Goal: Task Accomplishment & Management: Complete application form

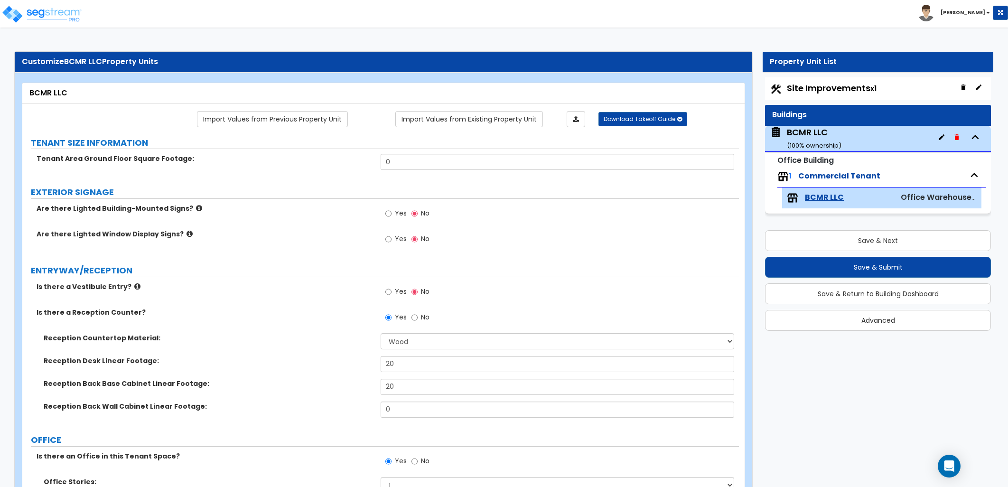
select select "7"
select select "1"
select select "2"
select select "1"
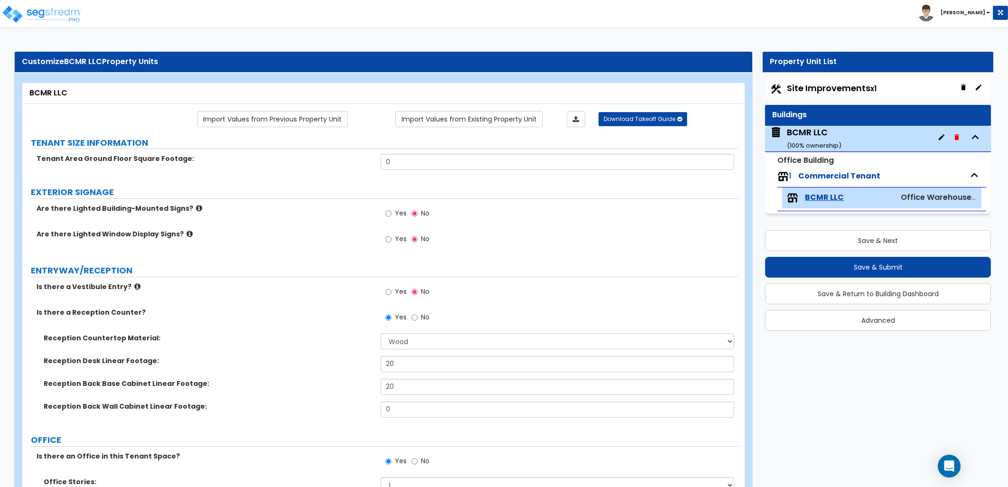
select select "2"
select select "7"
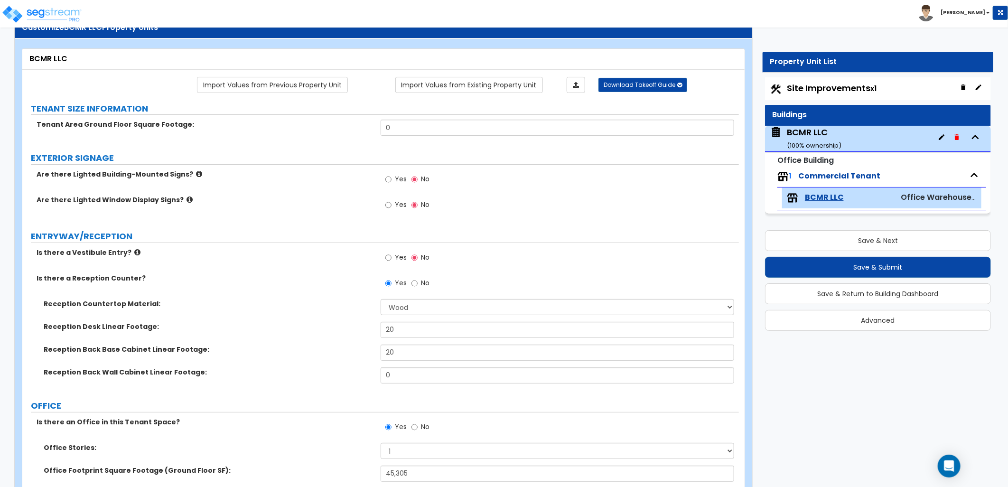
scroll to position [53, 0]
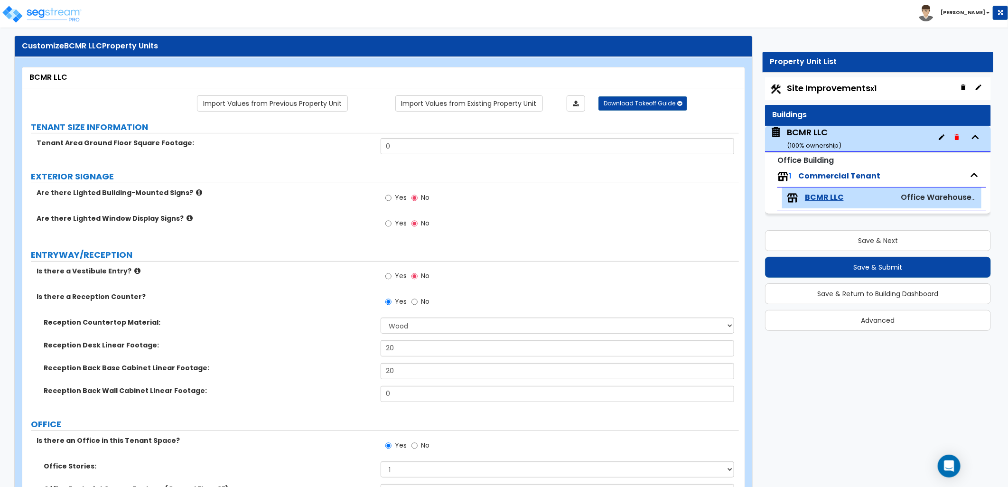
scroll to position [0, 0]
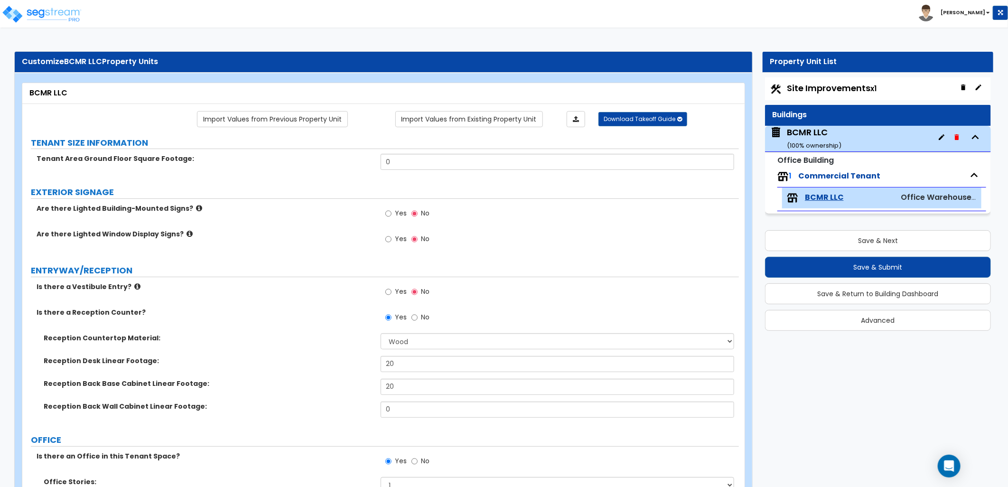
click at [801, 91] on span "Site Improvements x1" at bounding box center [832, 88] width 90 height 12
select select "2"
select select "4"
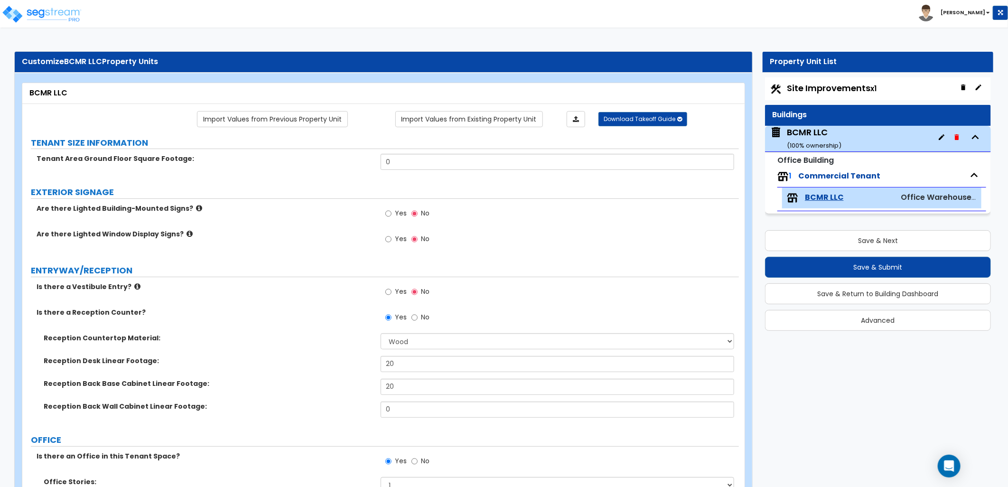
select select "1"
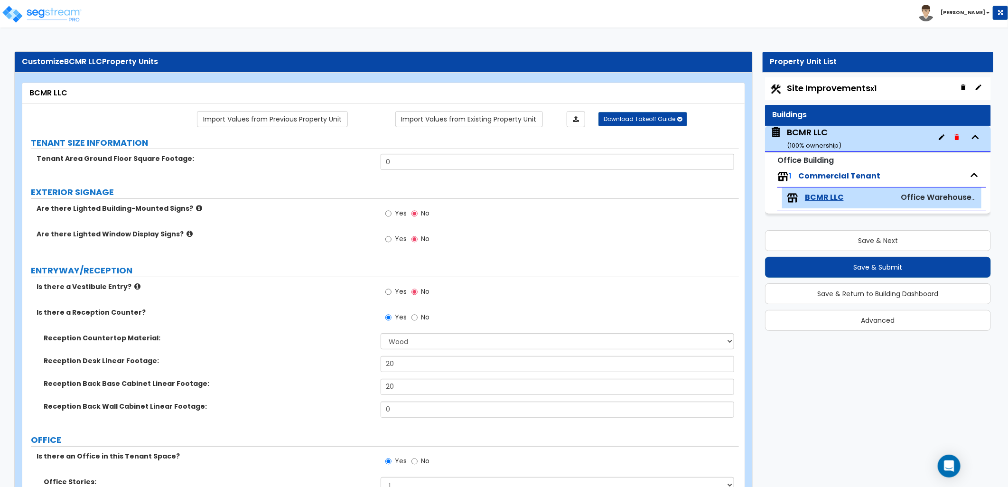
select select "4"
select select "2"
select select "1"
select select "2"
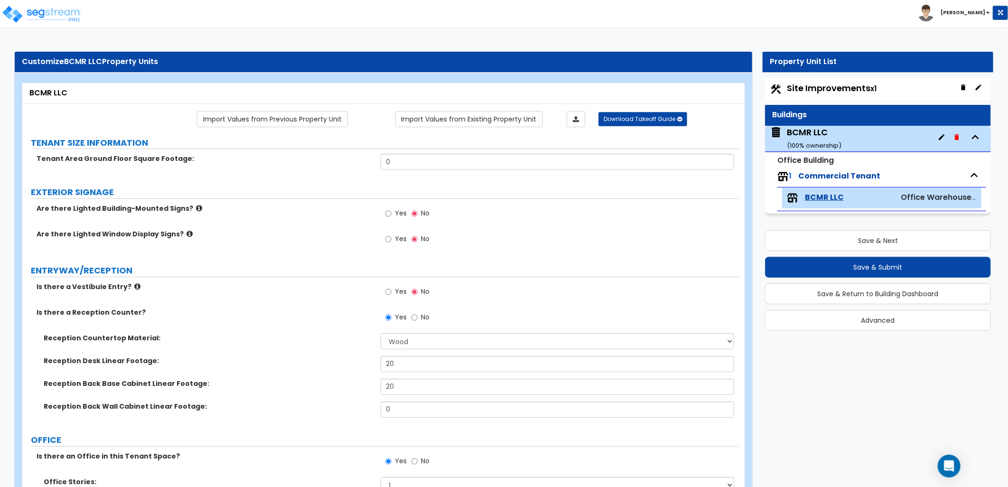
select select "4"
select select "6"
select select "1"
select select "5"
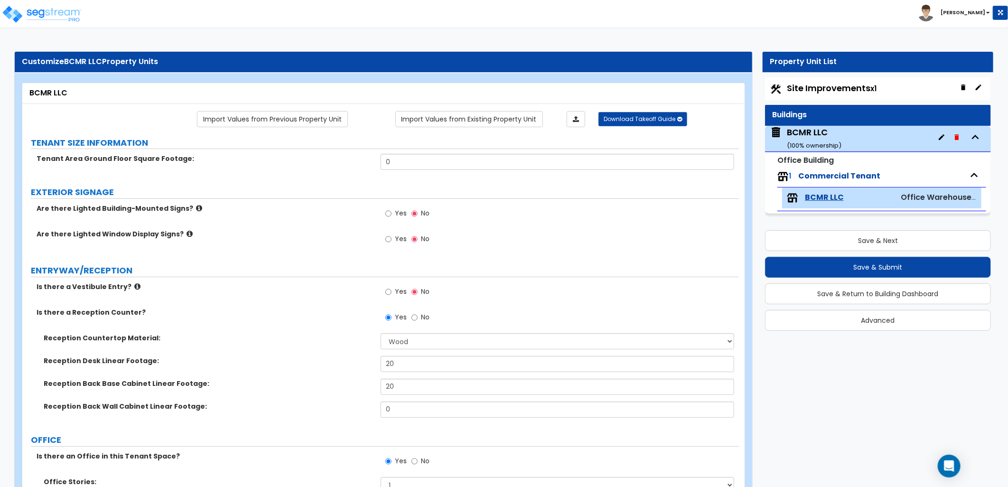
select select "5"
select select "1"
select select "4"
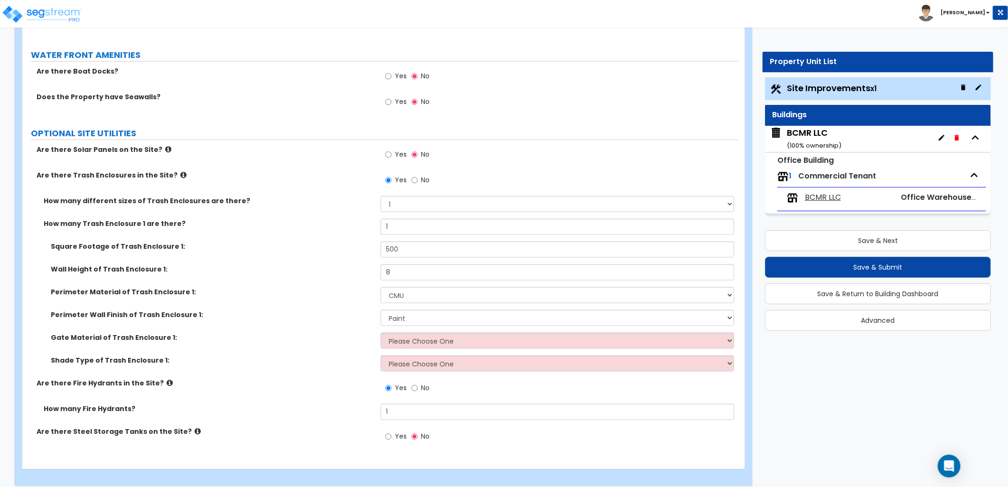
scroll to position [2944, 0]
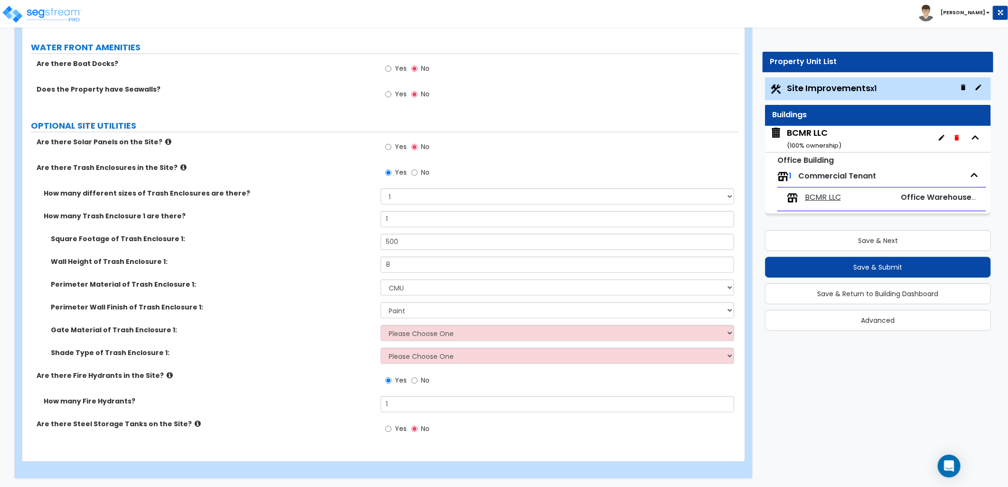
click at [812, 141] on div "BCMR LLC ( 100 % ownership)" at bounding box center [814, 139] width 55 height 24
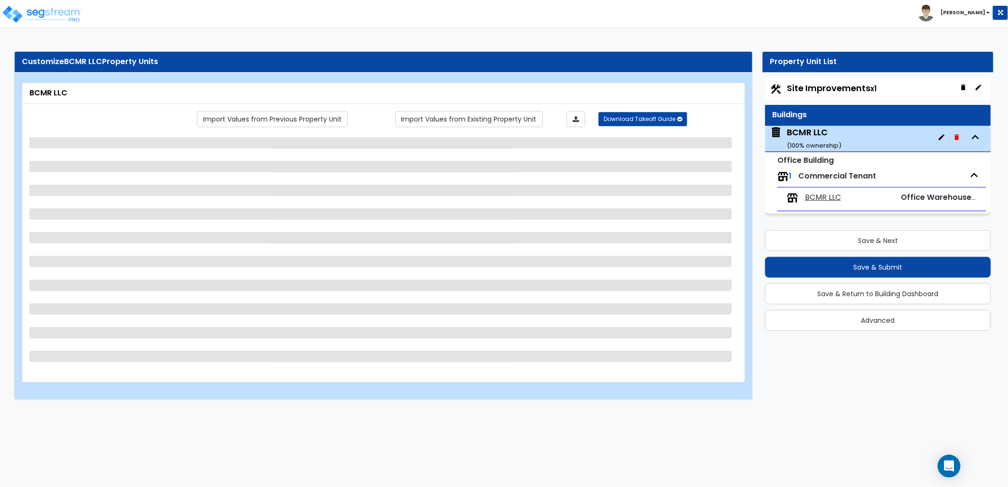
select select "2"
select select "1"
select select "11"
select select "2"
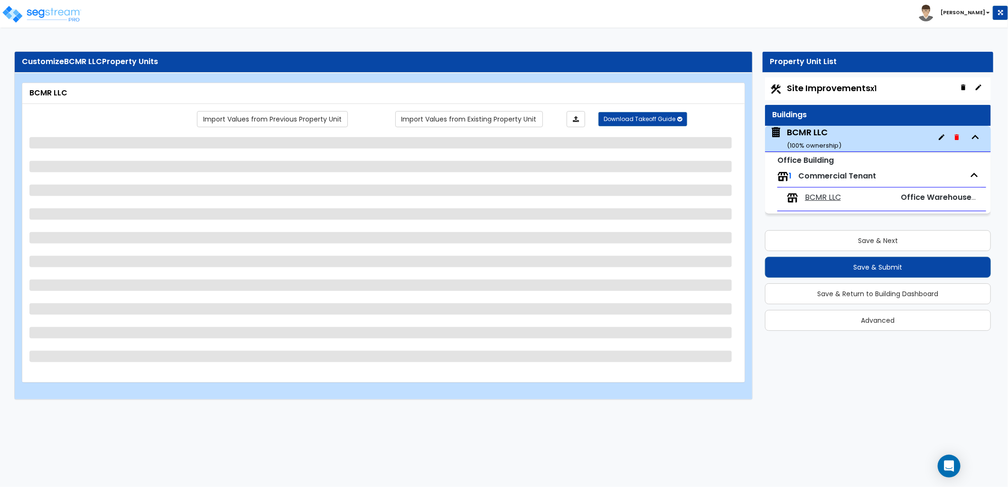
select select "1"
select select "2"
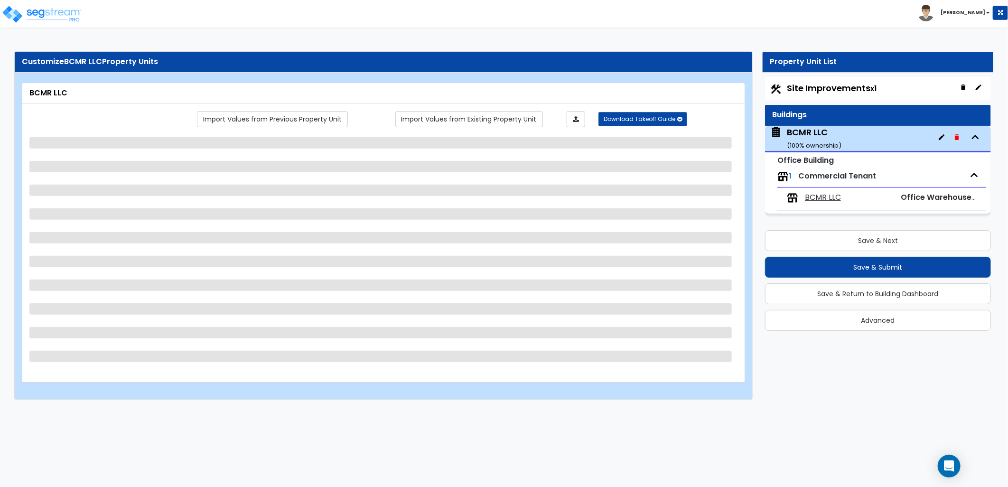
select select "1"
select select "2"
select select "1"
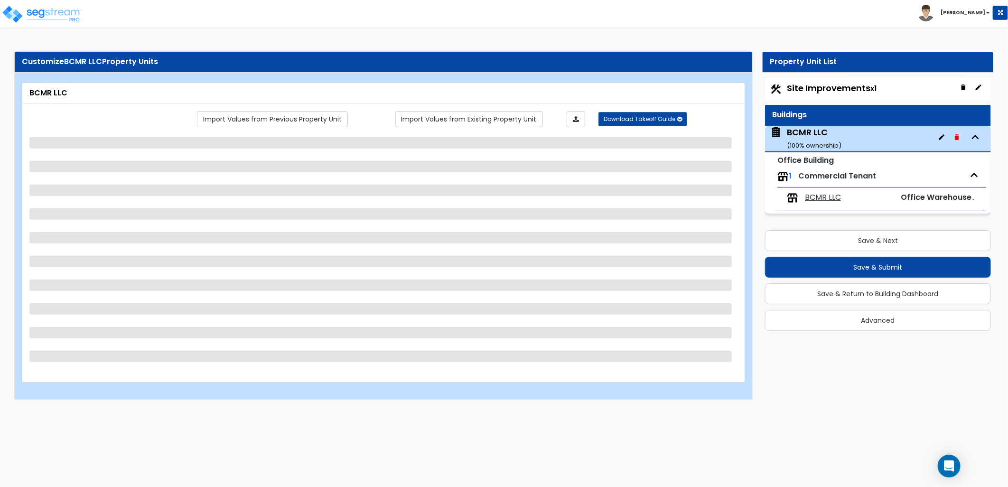
select select "1"
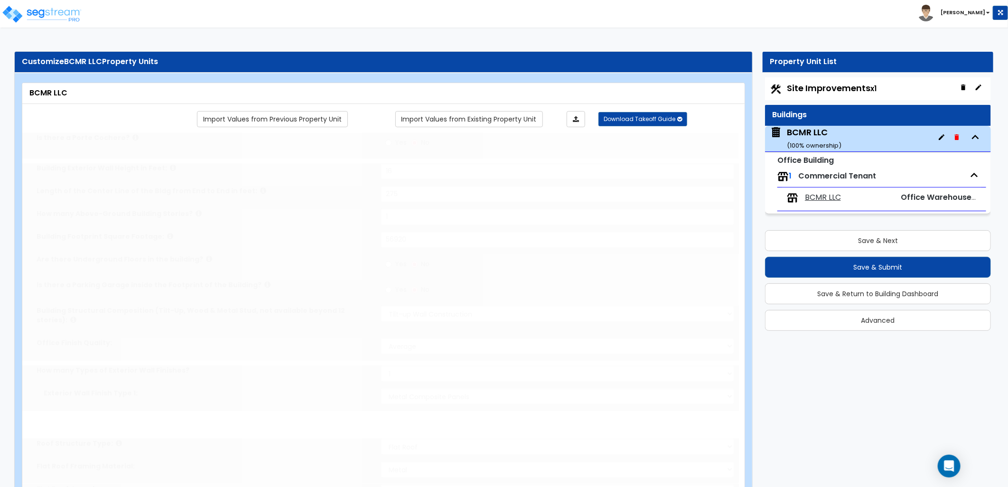
type input "100"
radio input "true"
select select "2"
